Goal: Task Accomplishment & Management: Manage account settings

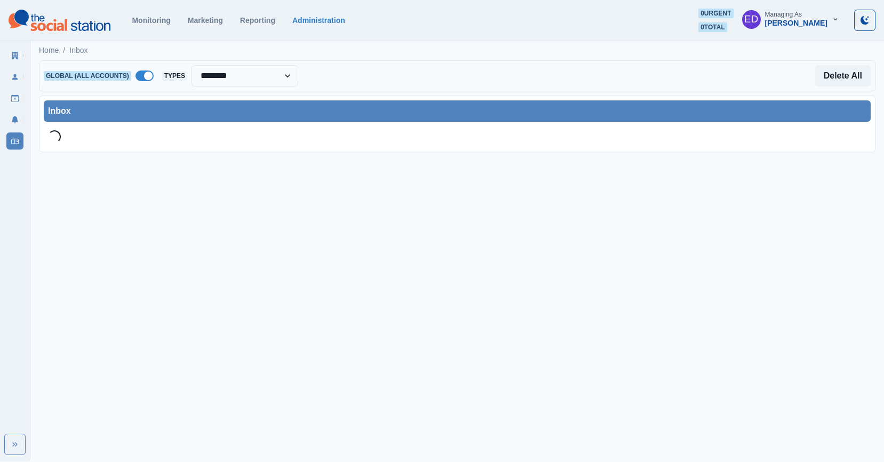
click at [153, 79] on span at bounding box center [145, 75] width 18 height 11
click at [213, 105] on div "Inbox" at bounding box center [457, 111] width 818 height 13
click at [230, 73] on select "**********" at bounding box center [245, 75] width 107 height 21
select select "**********"
click at [193, 108] on div "Inbox" at bounding box center [457, 111] width 818 height 13
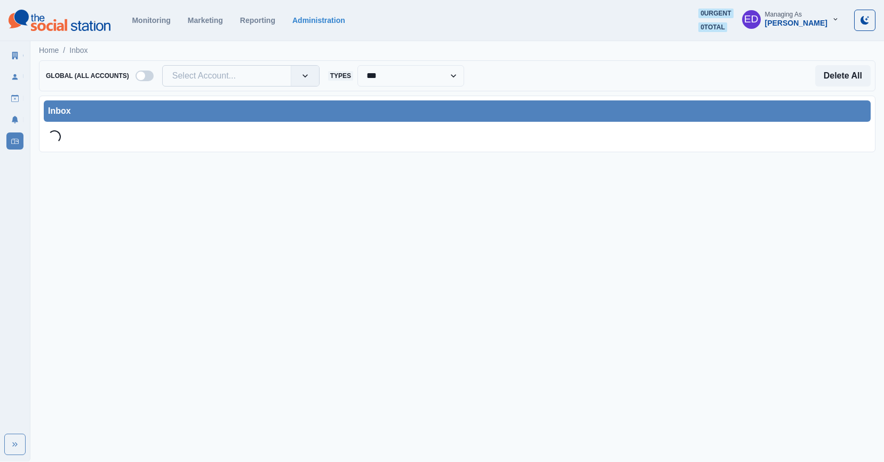
drag, startPoint x: 218, startPoint y: 71, endPoint x: 204, endPoint y: 76, distance: 14.9
click at [218, 71] on div at bounding box center [226, 75] width 109 height 15
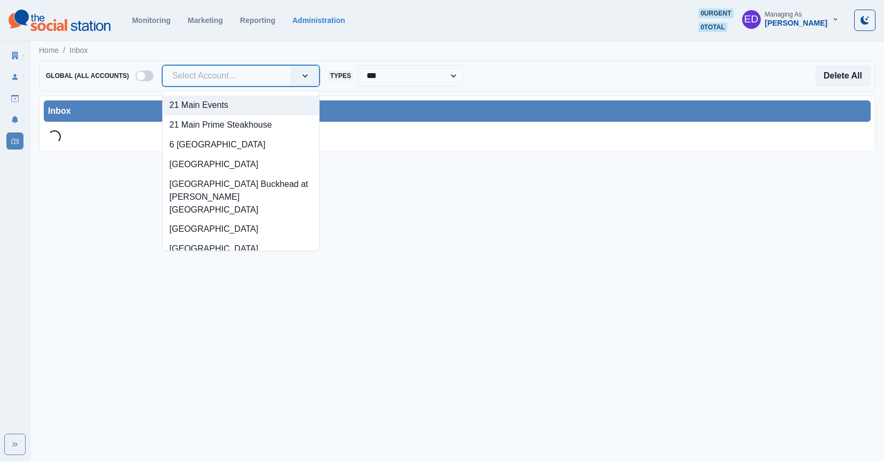
paste input "**********"
type input "**********"
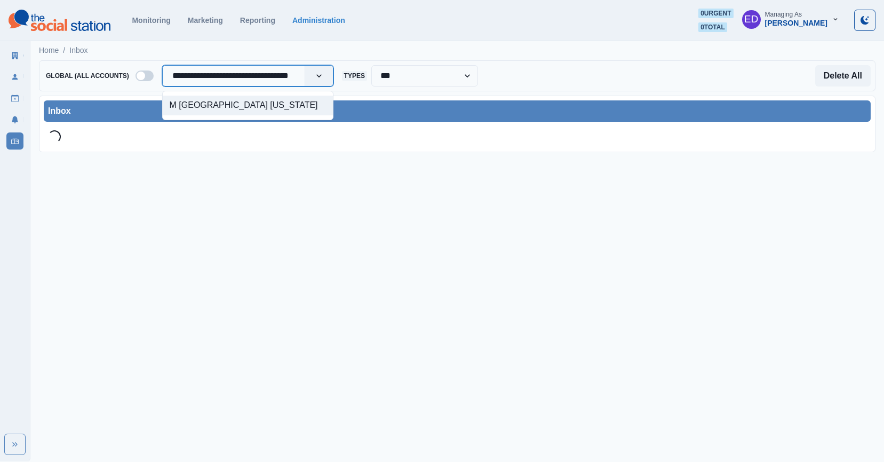
scroll to position [0, 17]
click at [216, 104] on div "M [GEOGRAPHIC_DATA] [US_STATE]" at bounding box center [248, 106] width 170 height 20
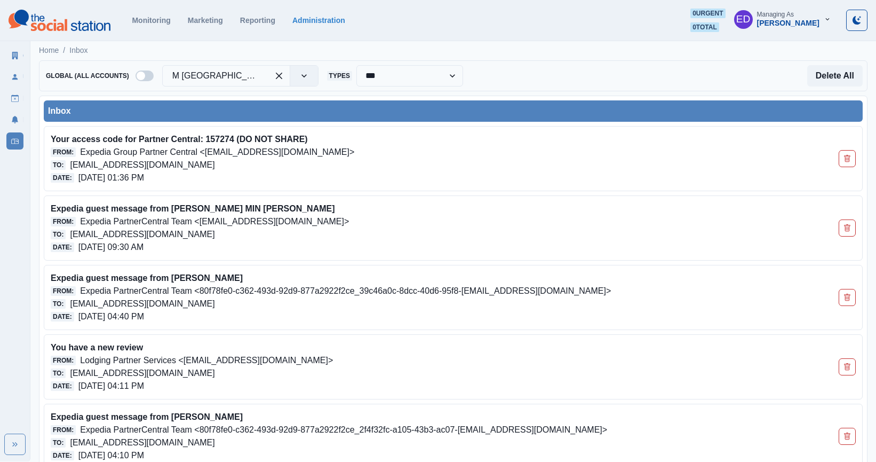
click at [328, 112] on div "Inbox" at bounding box center [453, 111] width 810 height 13
click at [821, 80] on button "Delete All" at bounding box center [834, 75] width 55 height 21
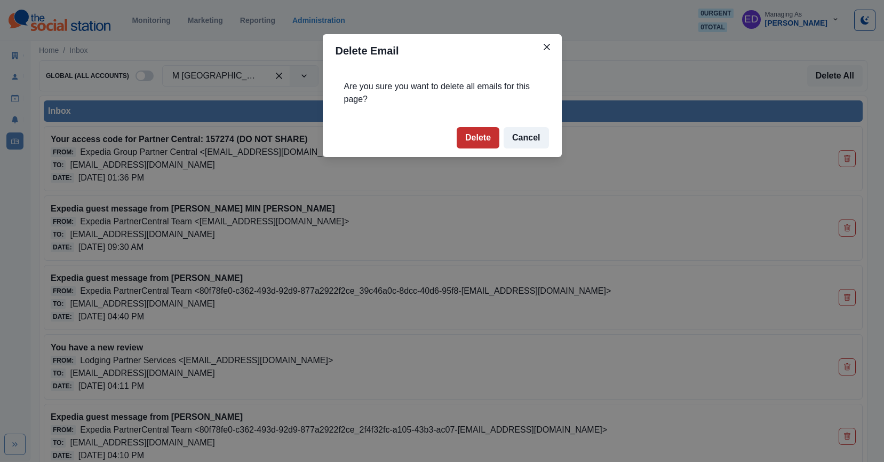
click at [471, 130] on button "Delete" at bounding box center [478, 137] width 43 height 21
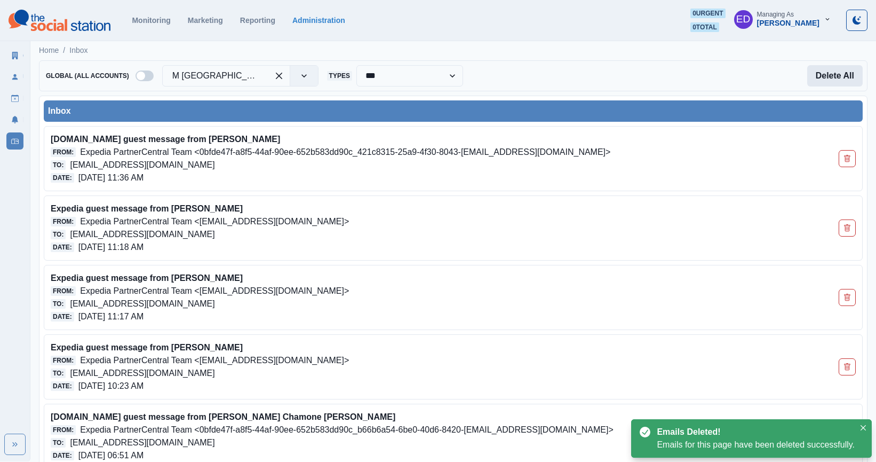
click at [845, 73] on button "Delete All" at bounding box center [834, 75] width 55 height 21
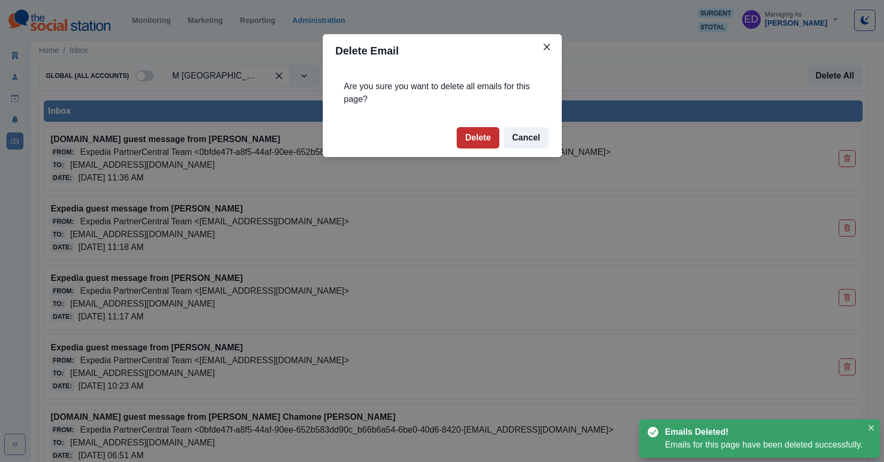
click at [482, 138] on button "Delete" at bounding box center [478, 137] width 43 height 21
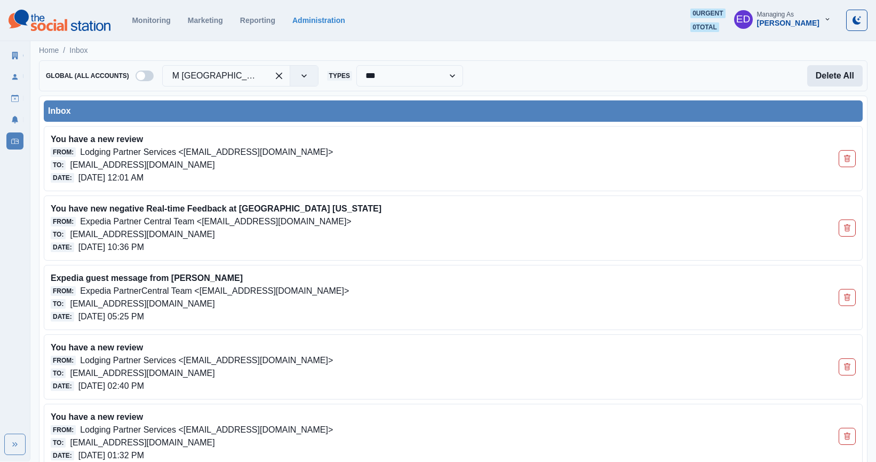
click at [838, 69] on button "Delete All" at bounding box center [834, 75] width 55 height 21
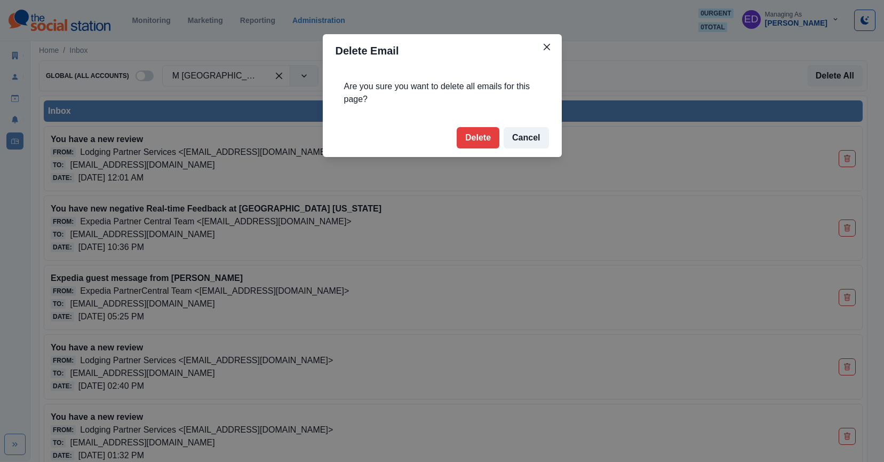
drag, startPoint x: 464, startPoint y: 130, endPoint x: 499, endPoint y: 94, distance: 50.6
click at [464, 130] on button "Delete" at bounding box center [478, 137] width 43 height 21
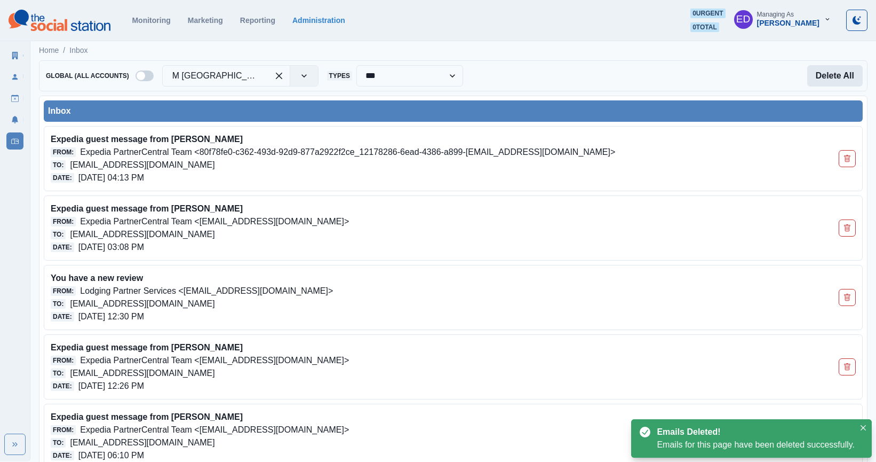
click at [834, 74] on button "Delete All" at bounding box center [834, 75] width 55 height 21
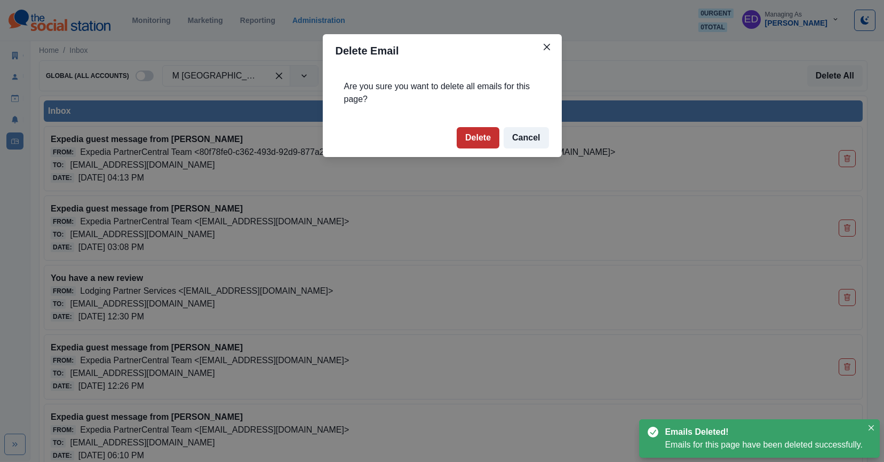
click at [473, 130] on button "Delete" at bounding box center [478, 137] width 43 height 21
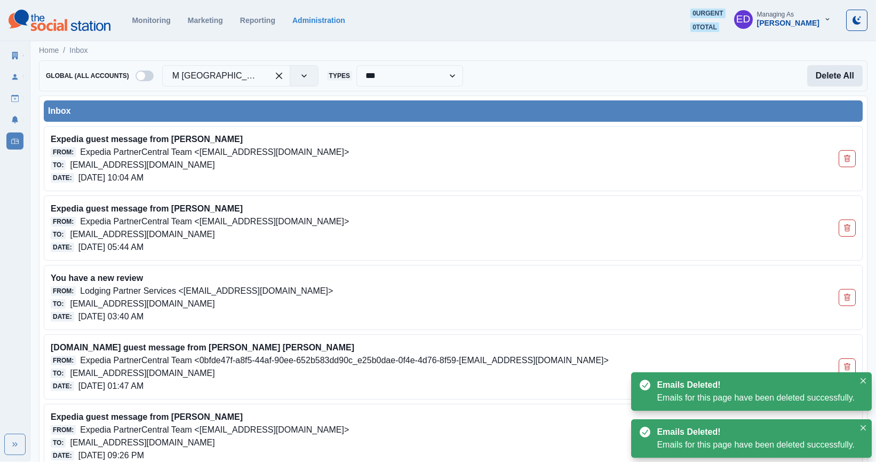
click at [817, 72] on button "Delete All" at bounding box center [834, 75] width 55 height 21
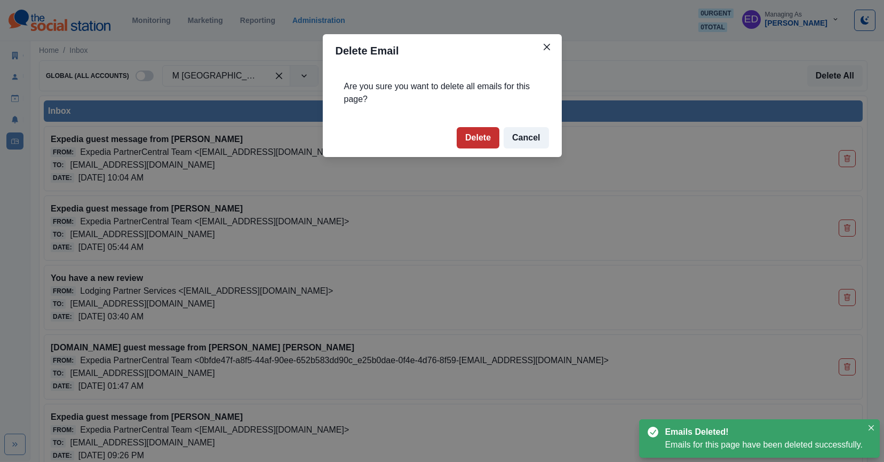
click at [482, 139] on button "Delete" at bounding box center [478, 137] width 43 height 21
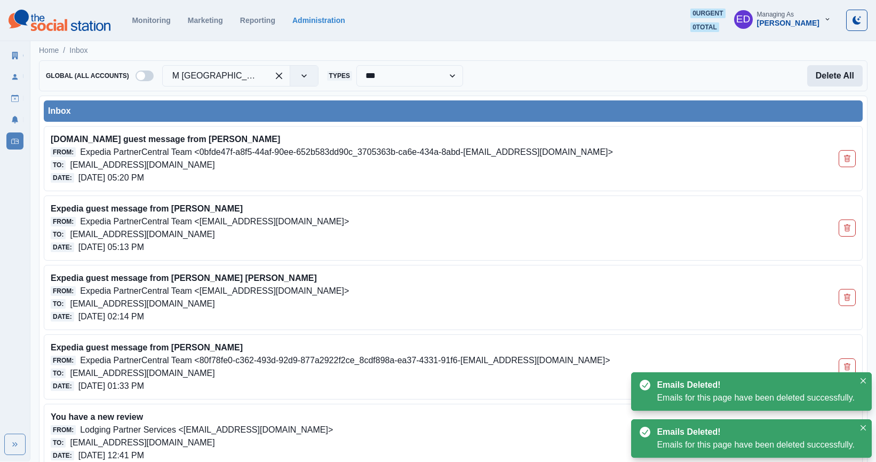
click at [838, 72] on button "Delete All" at bounding box center [834, 75] width 55 height 21
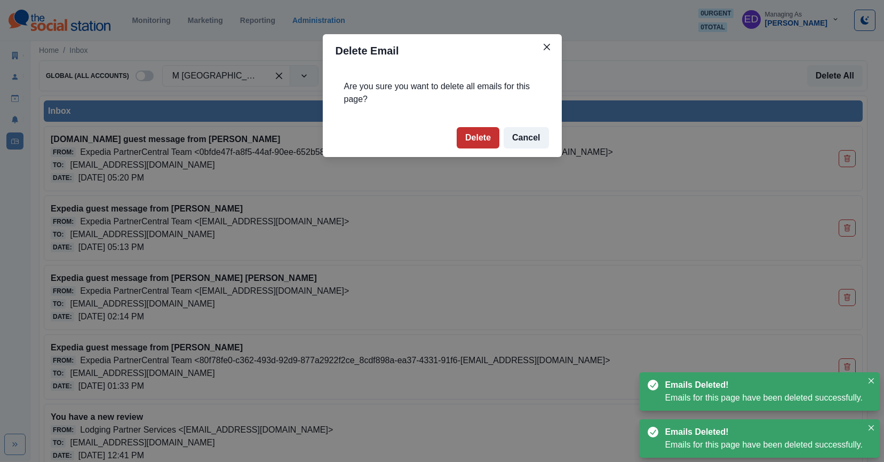
click at [477, 141] on button "Delete" at bounding box center [478, 137] width 43 height 21
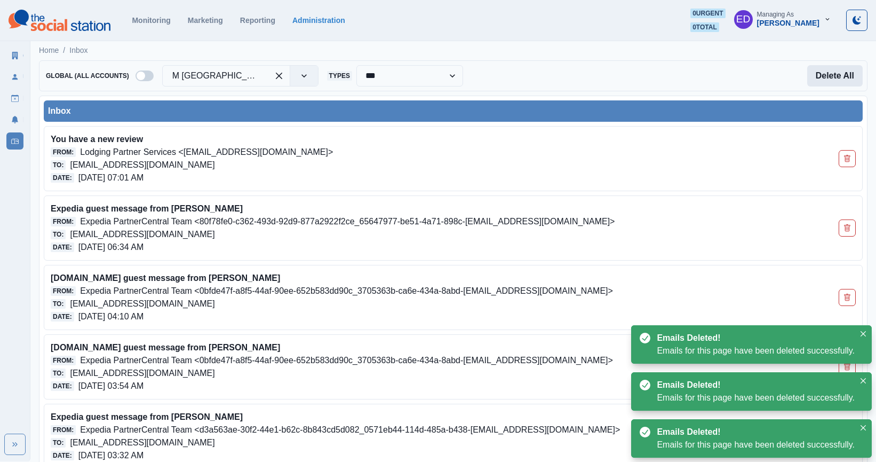
click at [831, 79] on button "Delete All" at bounding box center [834, 75] width 55 height 21
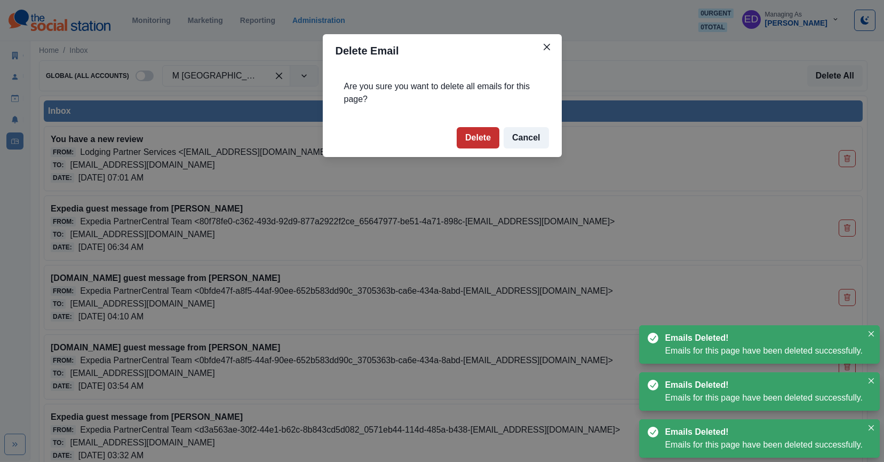
click at [475, 143] on button "Delete" at bounding box center [478, 137] width 43 height 21
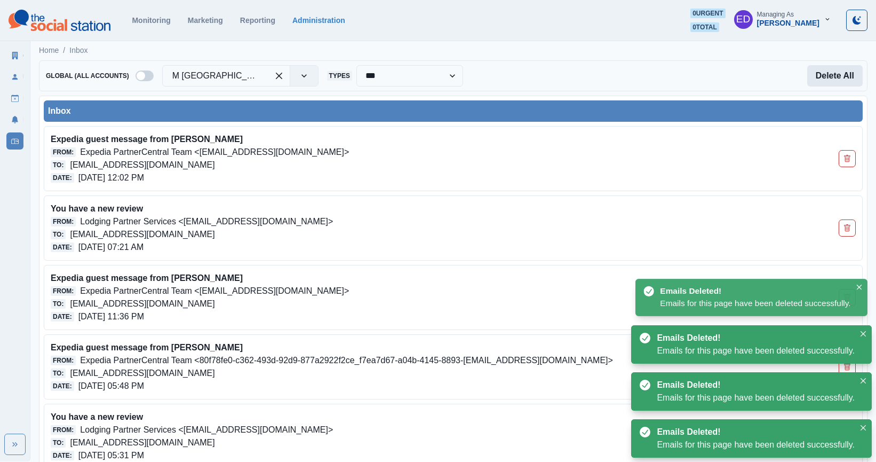
click at [818, 84] on button "Delete All" at bounding box center [834, 75] width 55 height 21
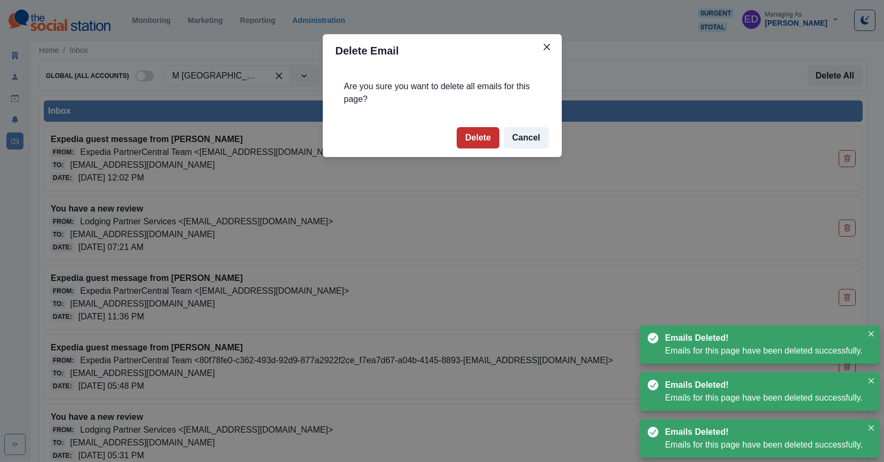
click at [486, 131] on button "Delete" at bounding box center [478, 137] width 43 height 21
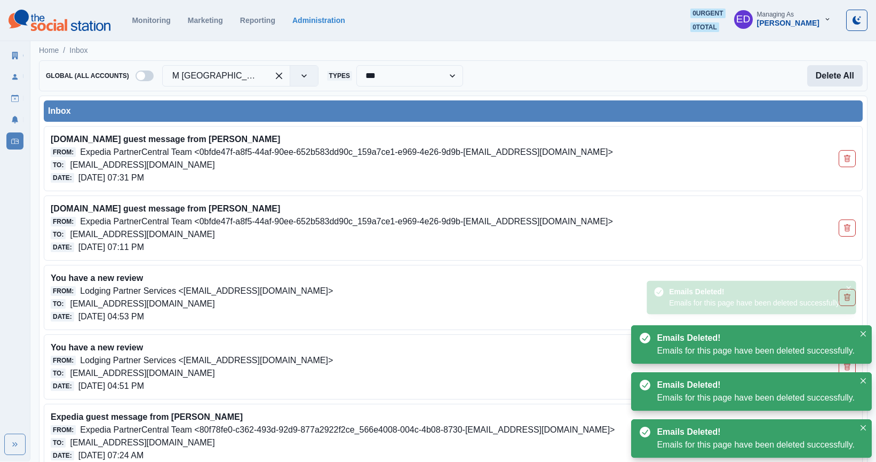
click at [833, 83] on button "Delete All" at bounding box center [834, 75] width 55 height 21
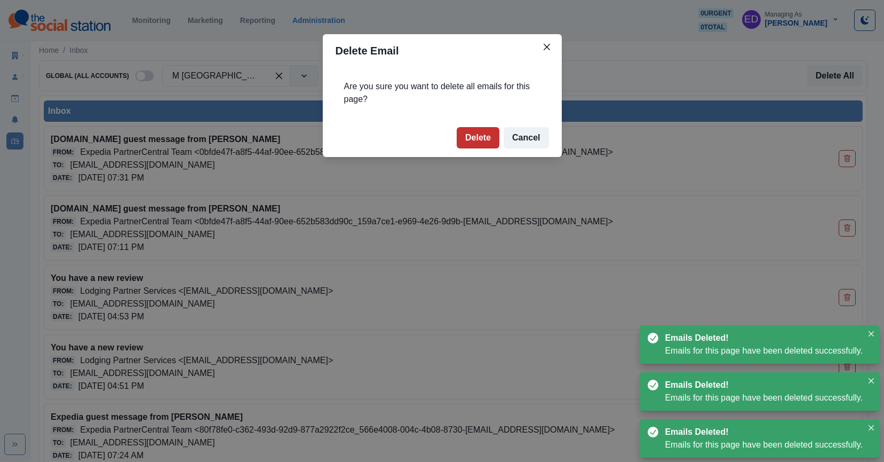
drag, startPoint x: 476, startPoint y: 144, endPoint x: 594, endPoint y: 122, distance: 119.4
click at [476, 144] on button "Delete" at bounding box center [478, 137] width 43 height 21
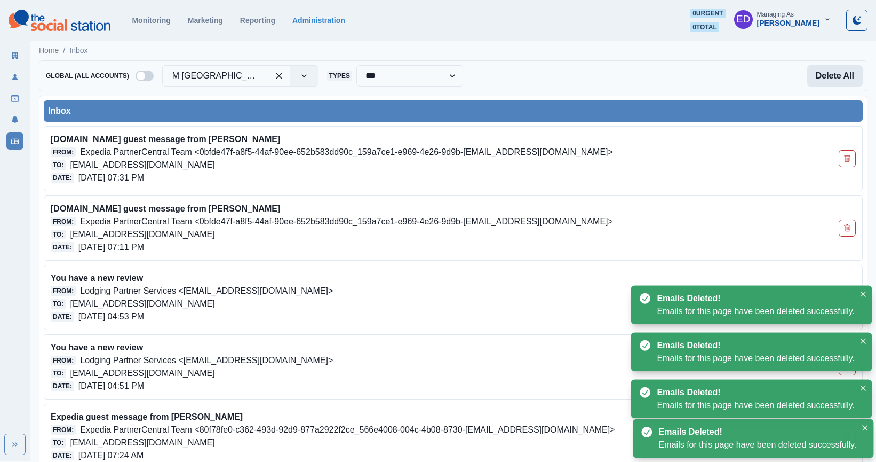
click at [820, 82] on button "Delete All" at bounding box center [834, 75] width 55 height 21
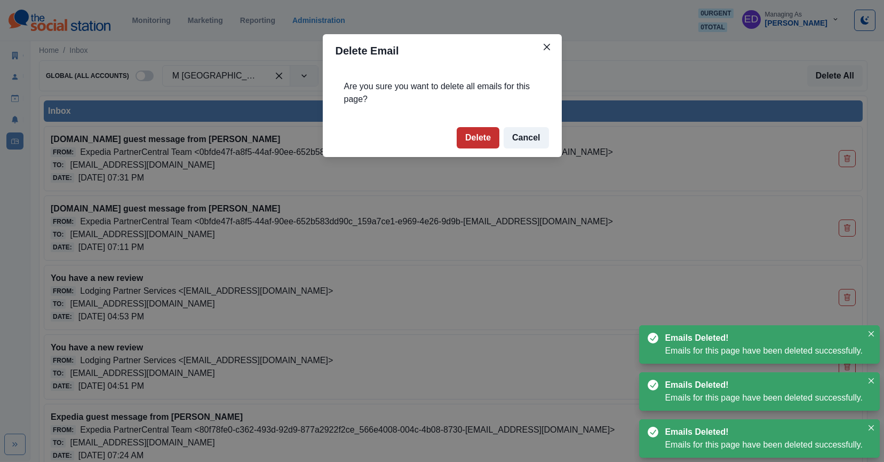
click at [470, 132] on button "Delete" at bounding box center [478, 137] width 43 height 21
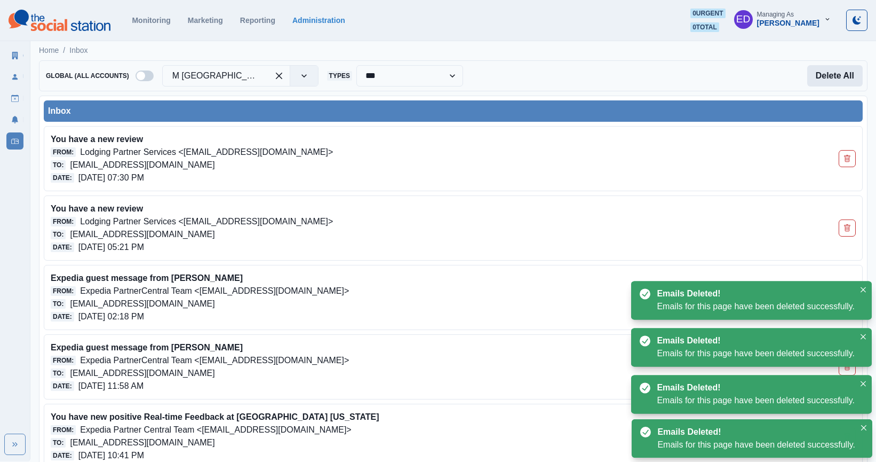
click at [818, 72] on button "Delete All" at bounding box center [834, 75] width 55 height 21
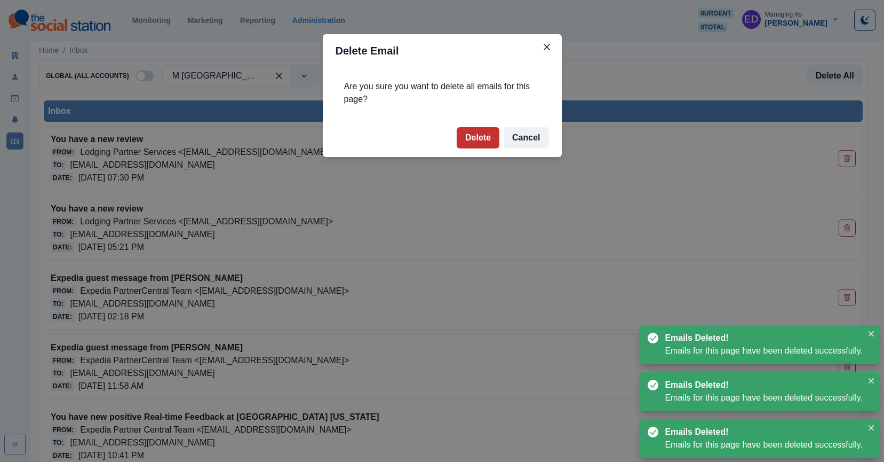
click at [483, 134] on button "Delete" at bounding box center [478, 137] width 43 height 21
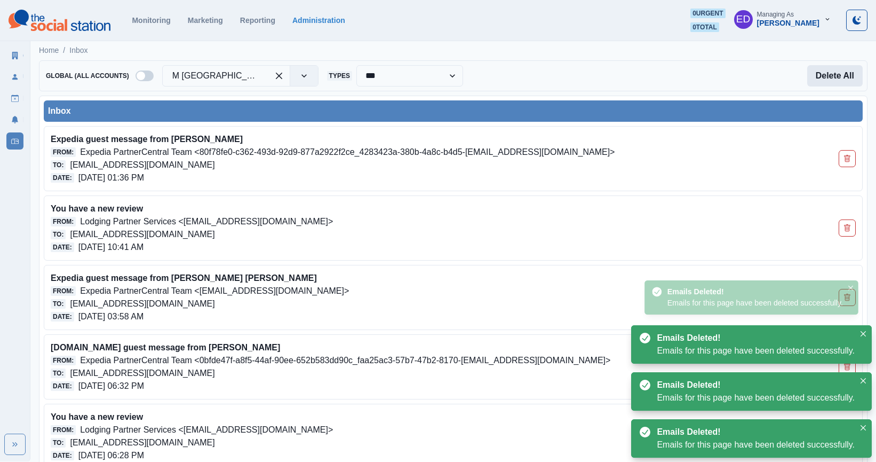
click at [826, 77] on button "Delete All" at bounding box center [834, 75] width 55 height 21
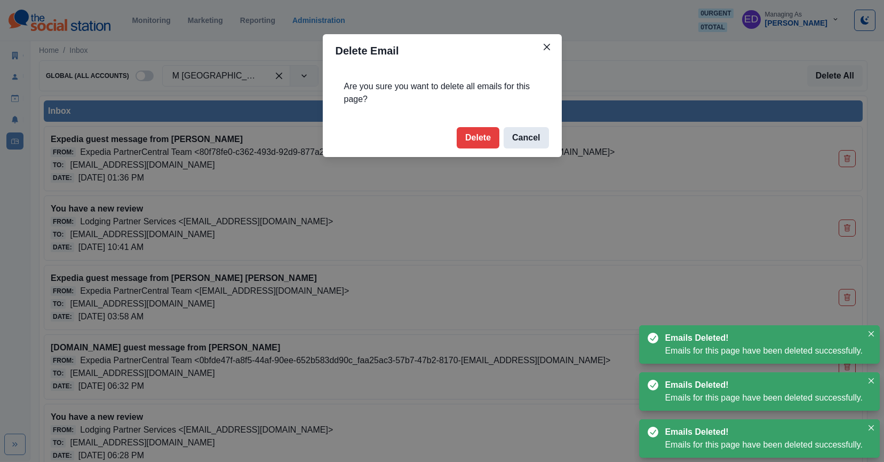
drag, startPoint x: 489, startPoint y: 141, endPoint x: 507, endPoint y: 139, distance: 18.8
click at [489, 141] on button "Delete" at bounding box center [478, 137] width 43 height 21
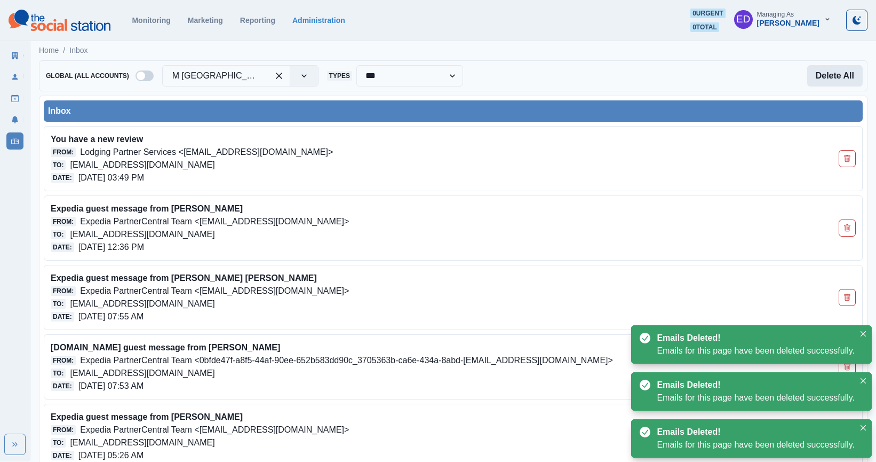
click at [841, 79] on button "Delete All" at bounding box center [834, 75] width 55 height 21
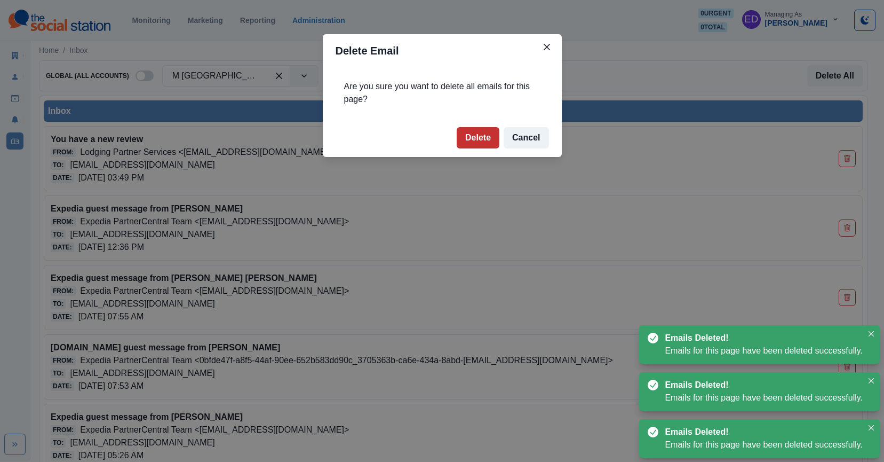
click at [466, 136] on button "Delete" at bounding box center [478, 137] width 43 height 21
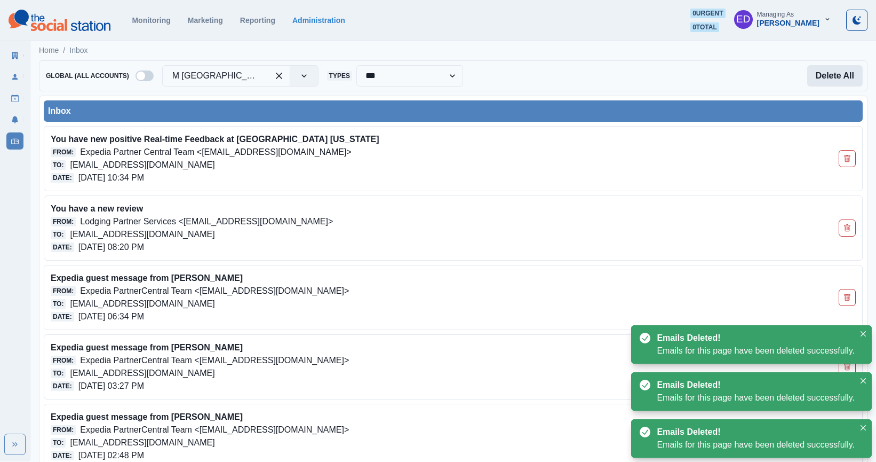
click at [808, 78] on button "Delete All" at bounding box center [834, 75] width 55 height 21
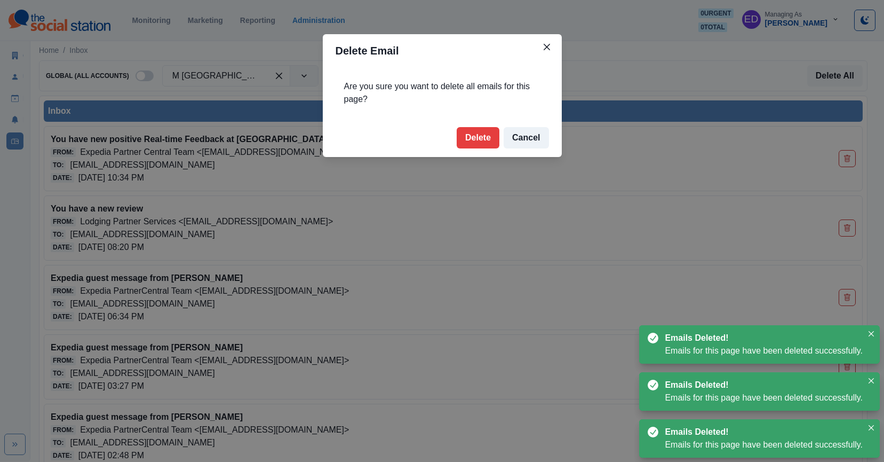
drag, startPoint x: 482, startPoint y: 134, endPoint x: 588, endPoint y: 115, distance: 108.3
click at [482, 134] on button "Delete" at bounding box center [478, 137] width 43 height 21
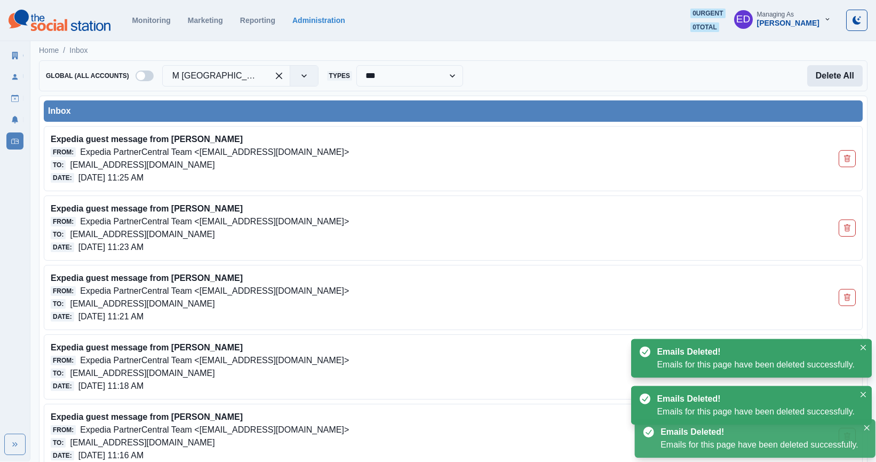
click at [830, 79] on button "Delete All" at bounding box center [834, 75] width 55 height 21
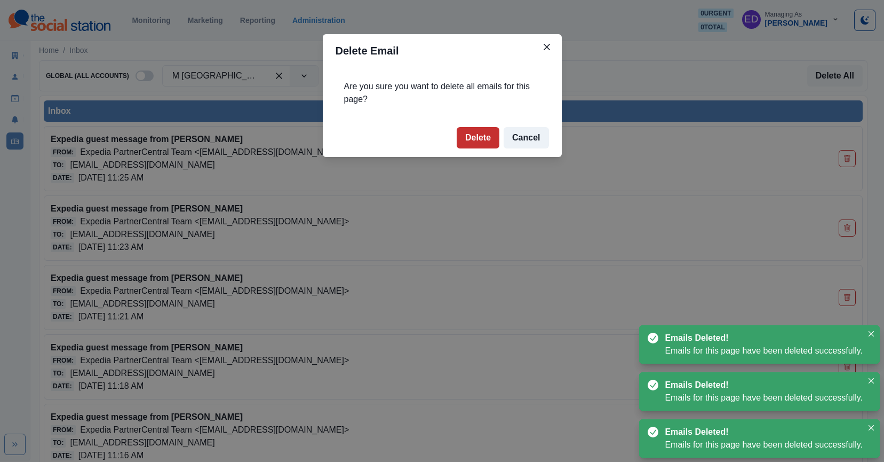
click at [487, 136] on button "Delete" at bounding box center [478, 137] width 43 height 21
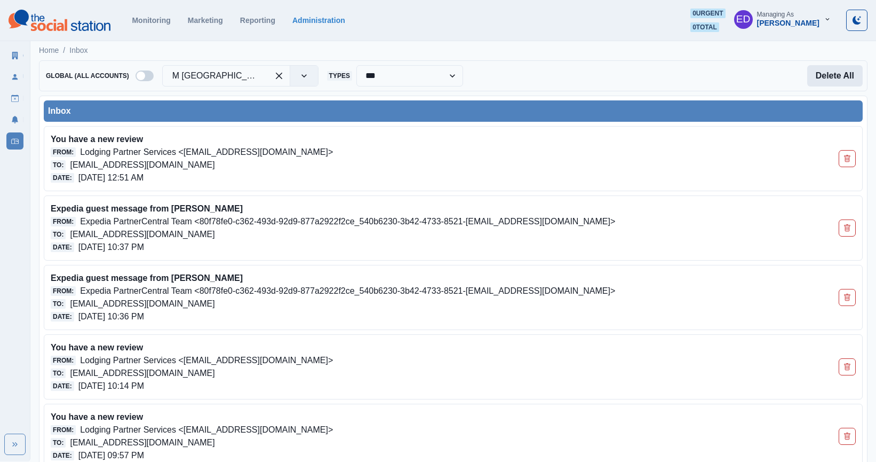
click at [835, 72] on button "Delete All" at bounding box center [834, 75] width 55 height 21
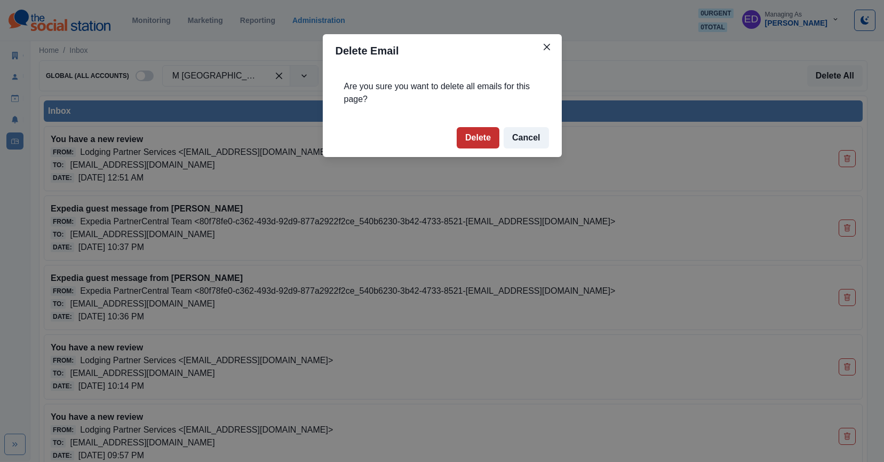
click at [463, 143] on button "Delete" at bounding box center [478, 137] width 43 height 21
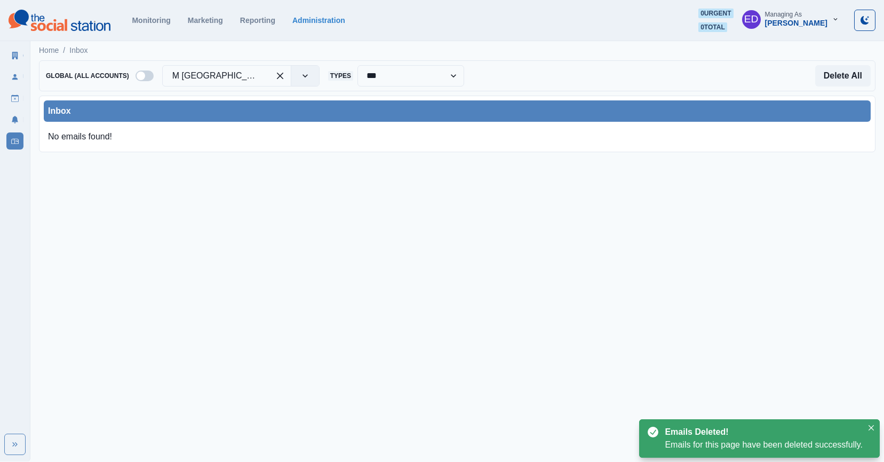
drag, startPoint x: 505, startPoint y: 89, endPoint x: 452, endPoint y: 9, distance: 95.7
click at [505, 88] on div "**********" at bounding box center [457, 75] width 837 height 31
